Goal: Transaction & Acquisition: Purchase product/service

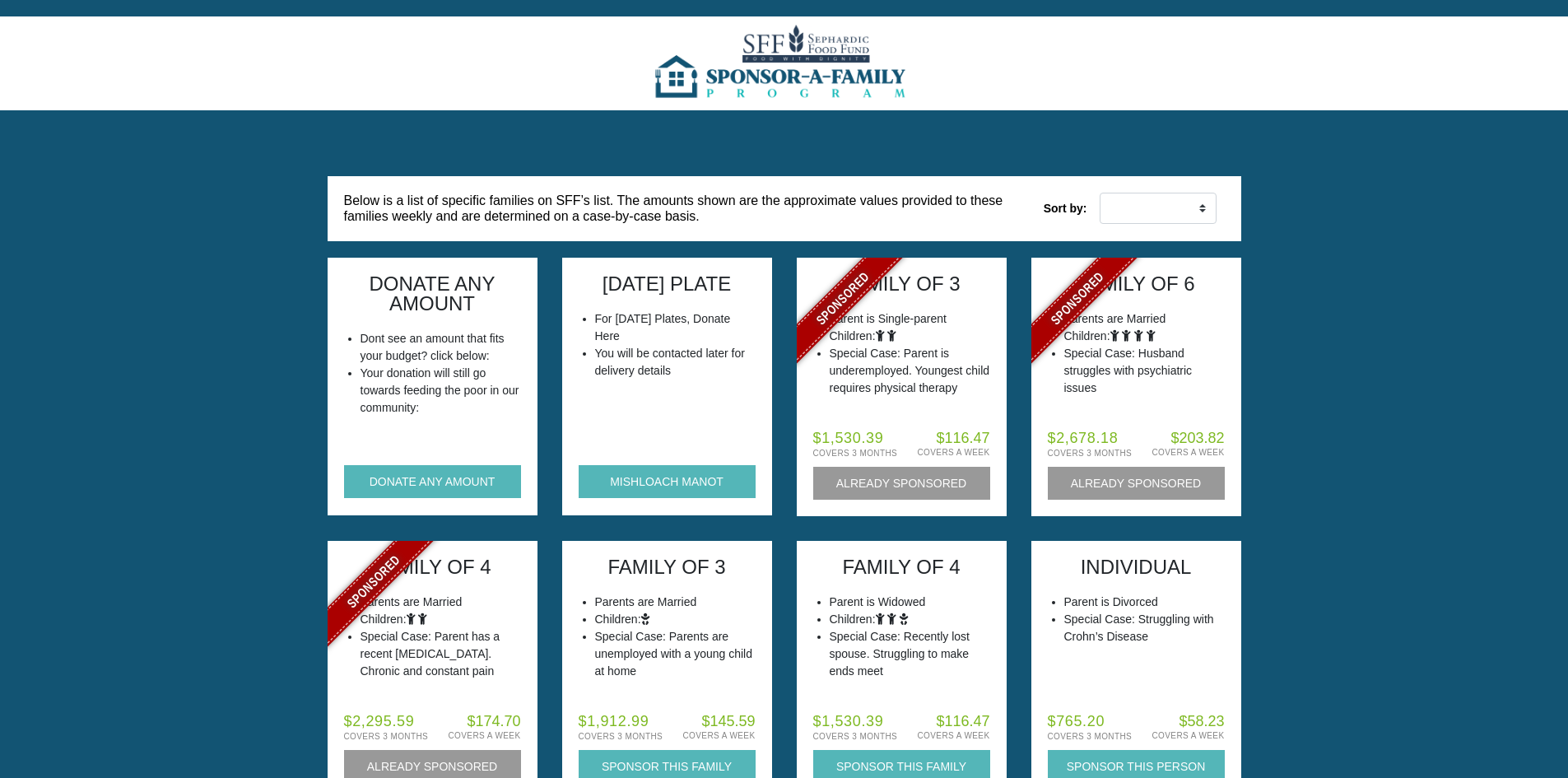
click at [795, 48] on img at bounding box center [783, 64] width 267 height 94
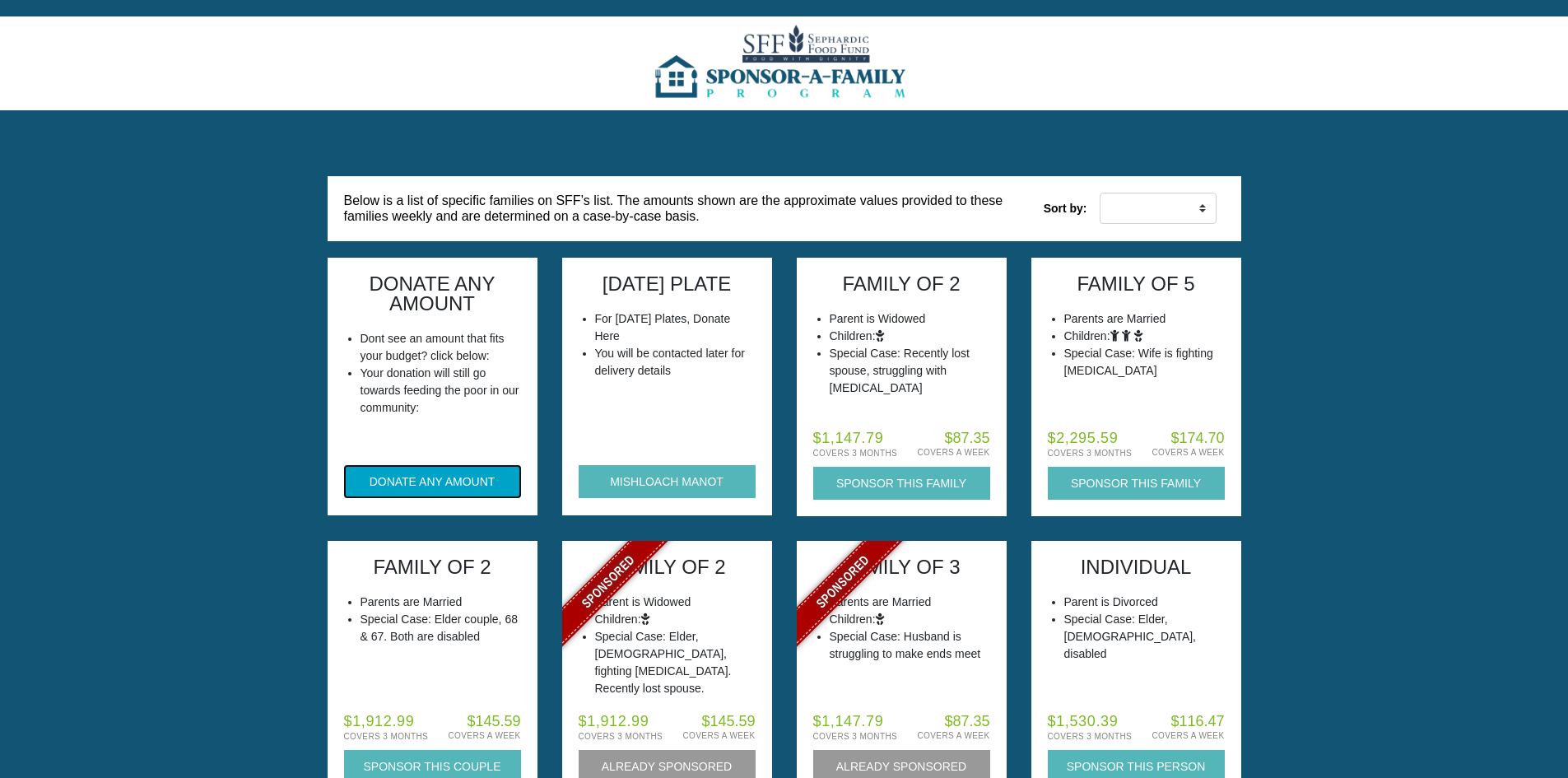
click at [450, 480] on button "DONATE ANY AMOUNT" at bounding box center [432, 481] width 177 height 33
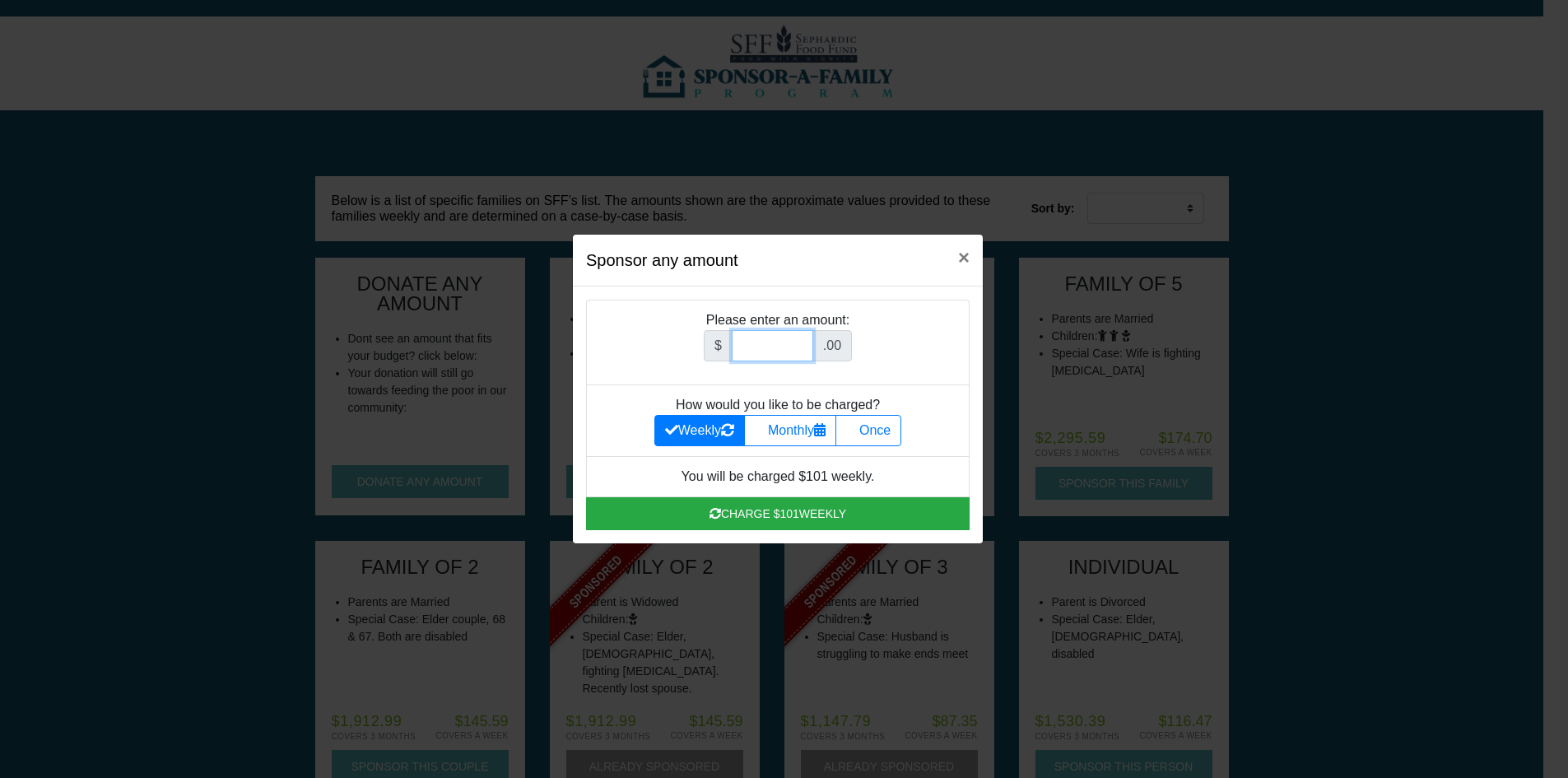
click at [750, 332] on input "Amount (to the nearest dollar)" at bounding box center [772, 345] width 81 height 31
type input "152.00"
click at [880, 428] on label "Once" at bounding box center [868, 430] width 66 height 31
click at [857, 428] on input "Once" at bounding box center [851, 426] width 11 height 11
radio input "true"
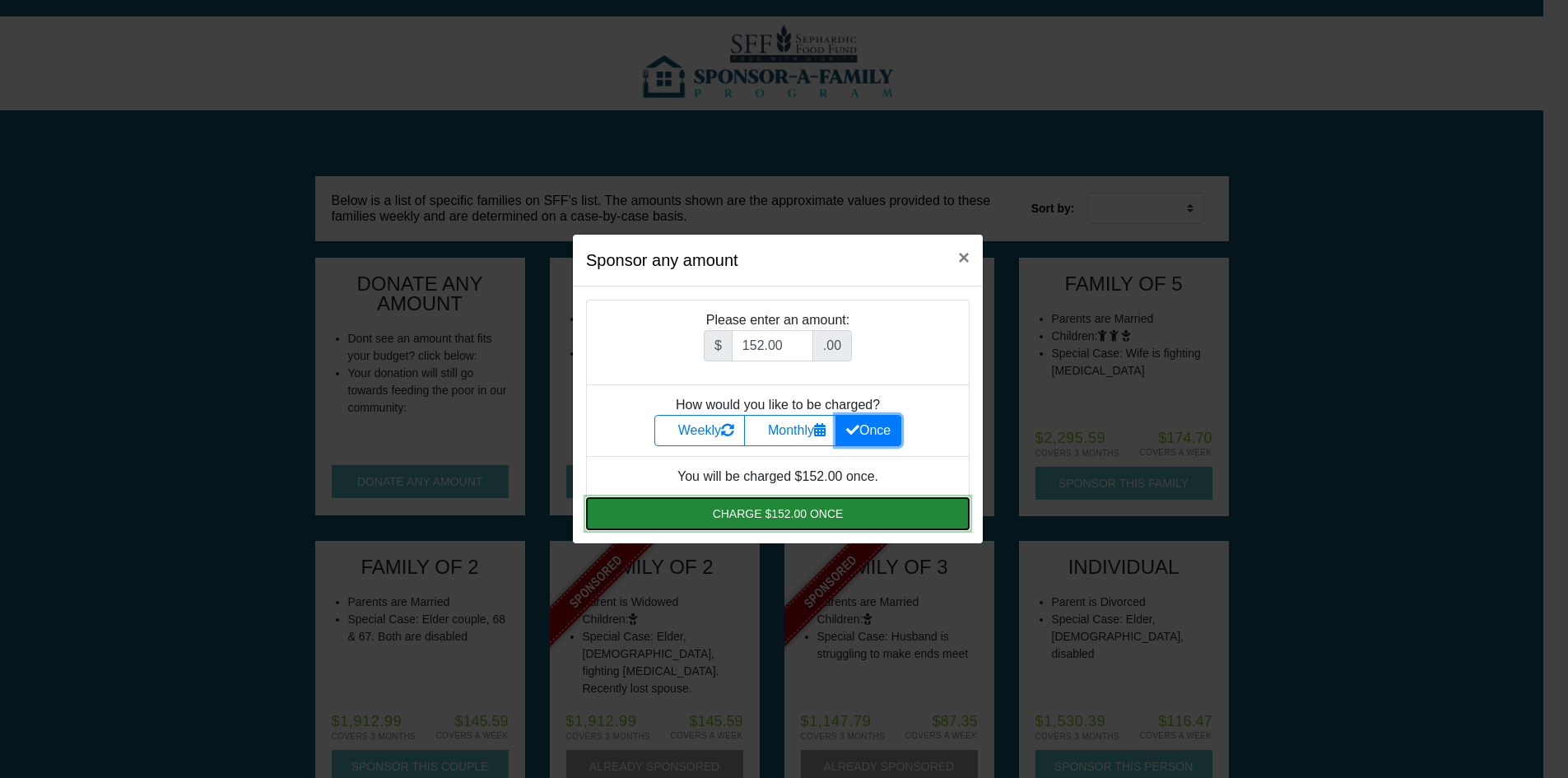
click at [800, 513] on button "Charge $152.00 once" at bounding box center [777, 513] width 383 height 33
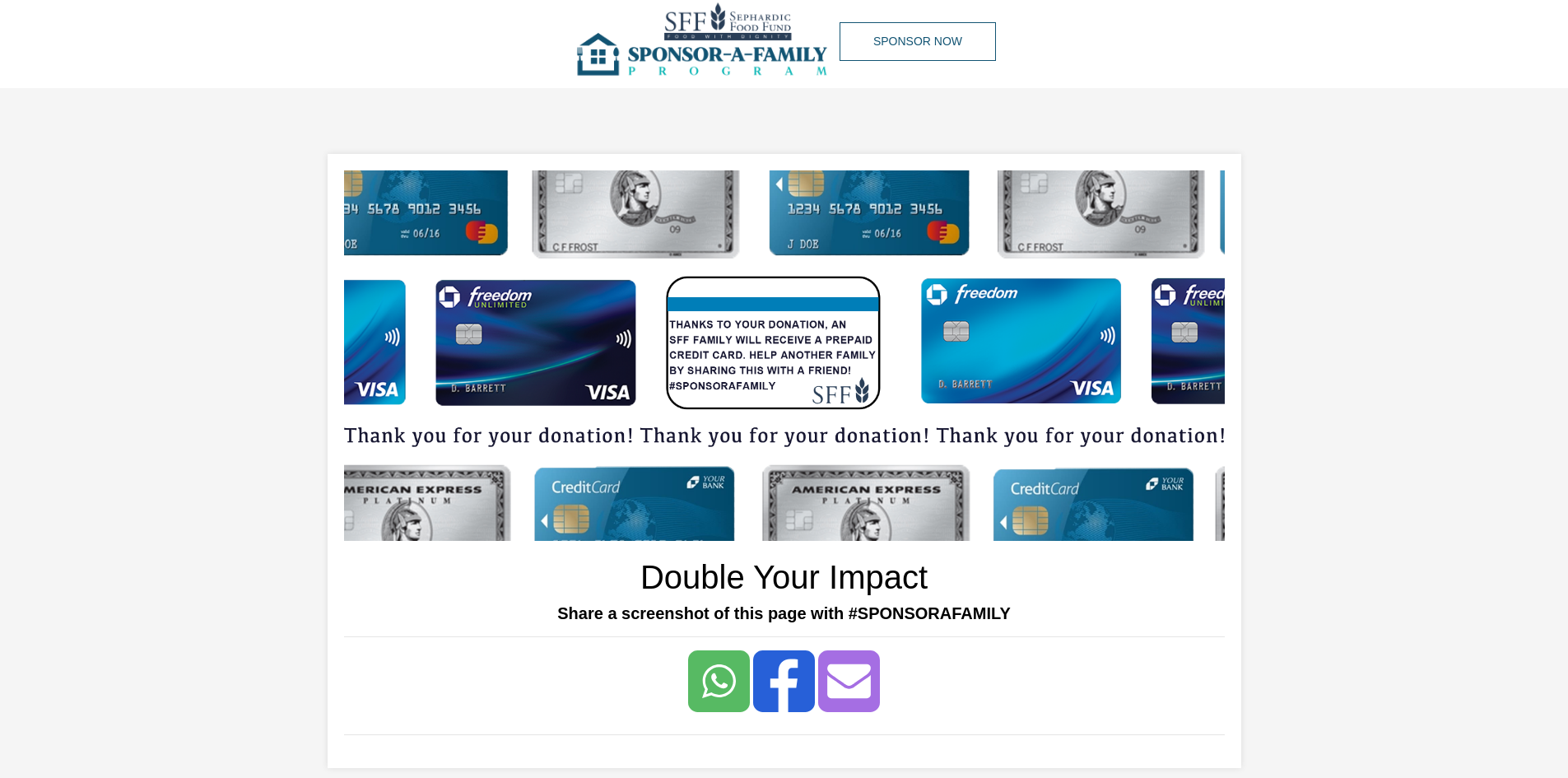
scroll to position [191, 0]
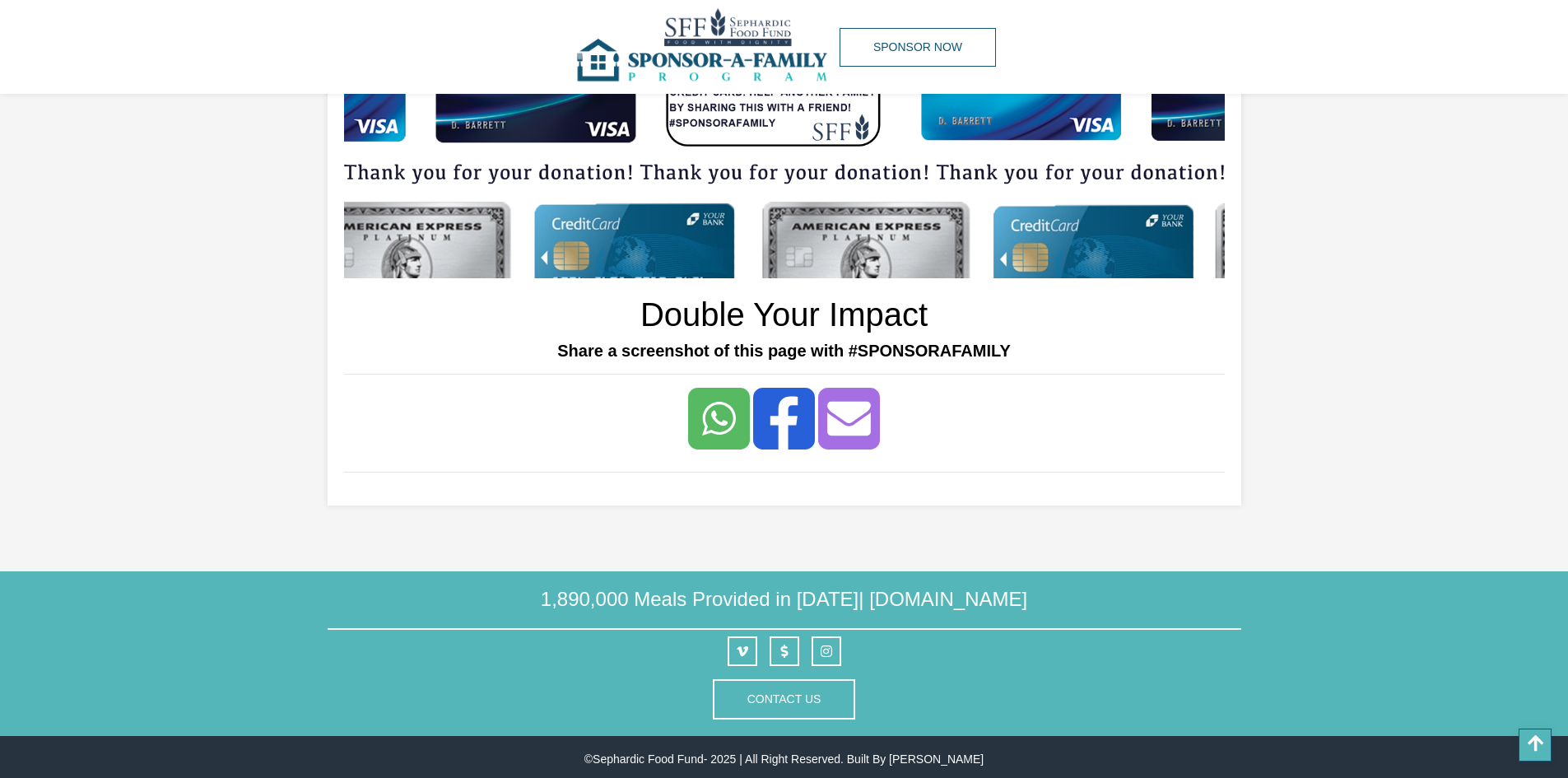
click at [782, 426] on link at bounding box center [784, 418] width 62 height 62
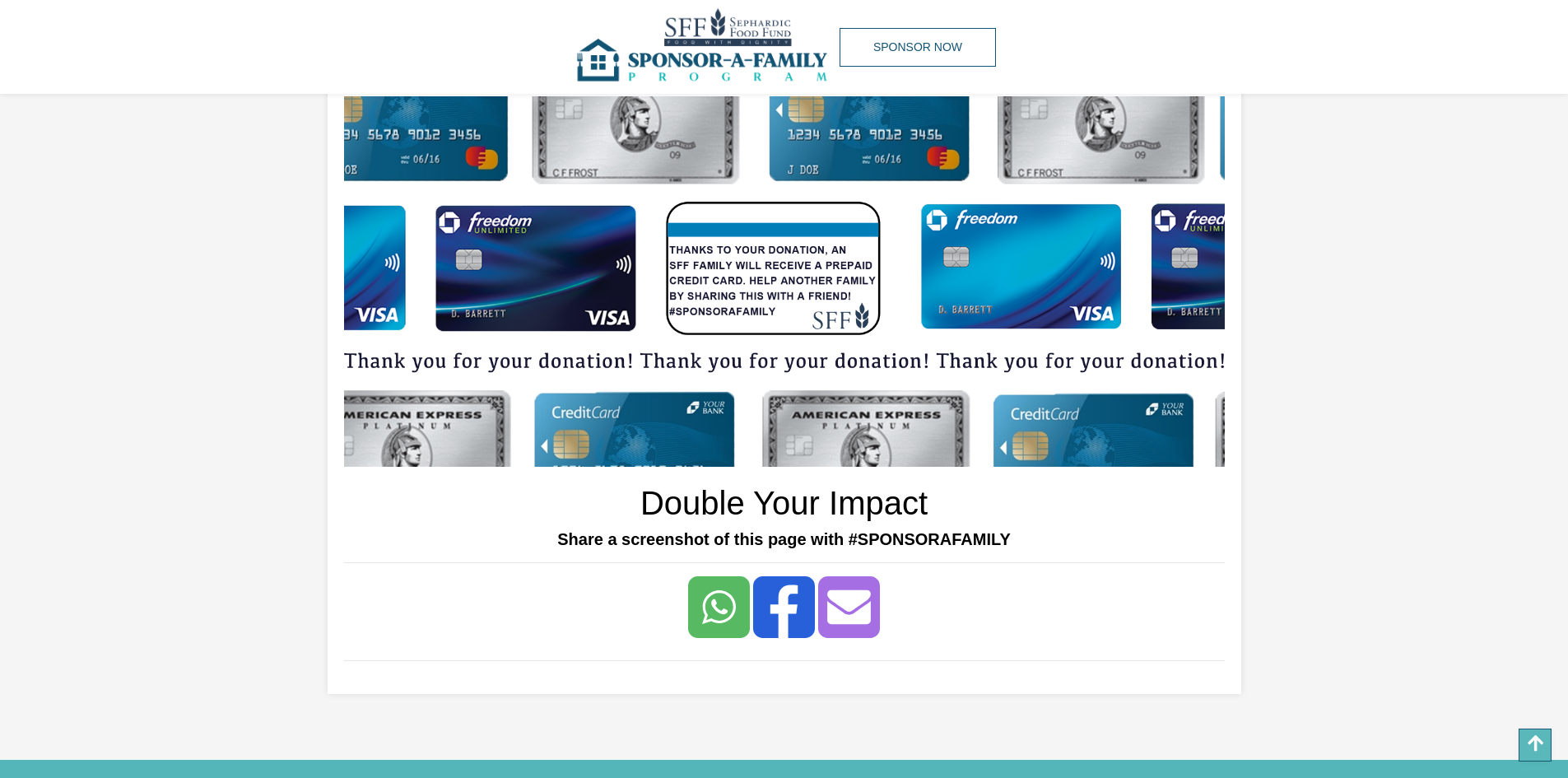
scroll to position [0, 0]
